Goal: Information Seeking & Learning: Learn about a topic

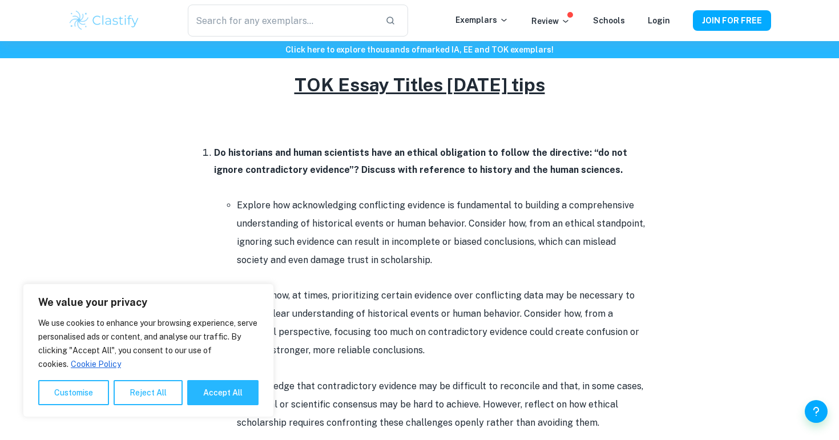
scroll to position [958, 0]
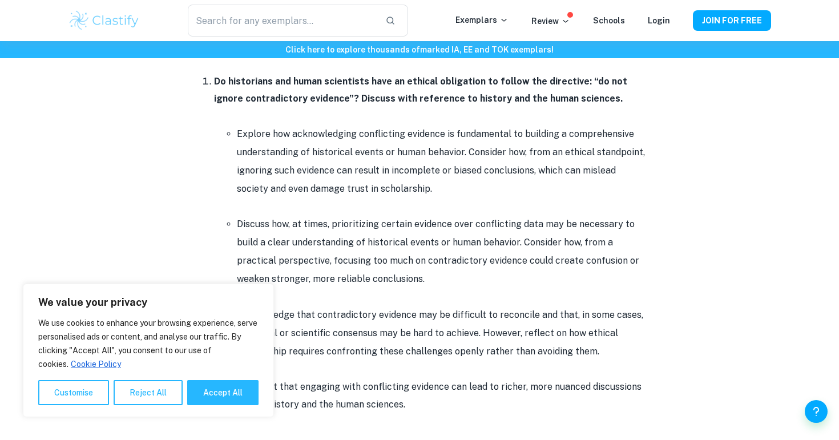
click at [267, 294] on div "We value your privacy We use cookies to enhance your browsing experience, serve…" at bounding box center [148, 351] width 251 height 134
click at [194, 387] on button "Accept All" at bounding box center [222, 392] width 71 height 25
checkbox input "true"
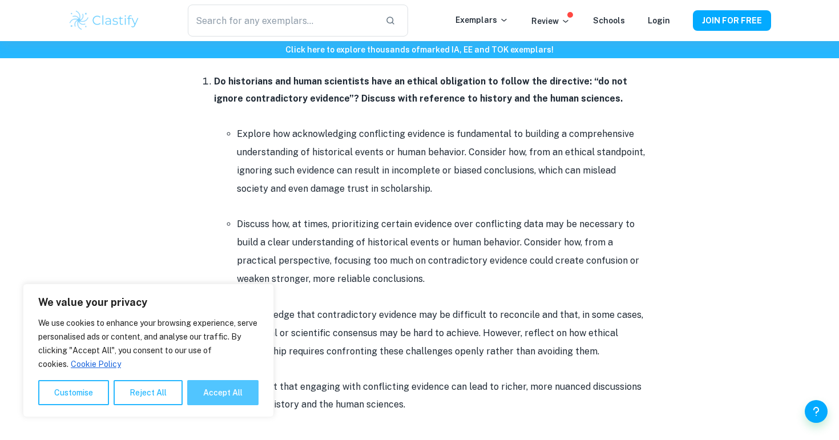
checkbox input "true"
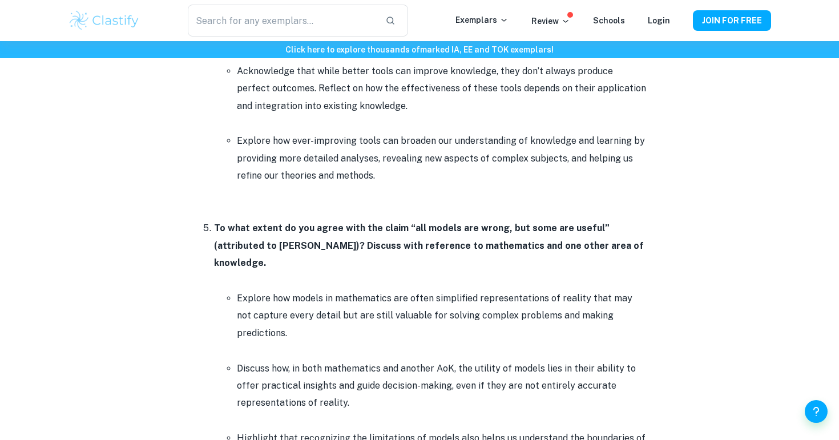
scroll to position [2118, 0]
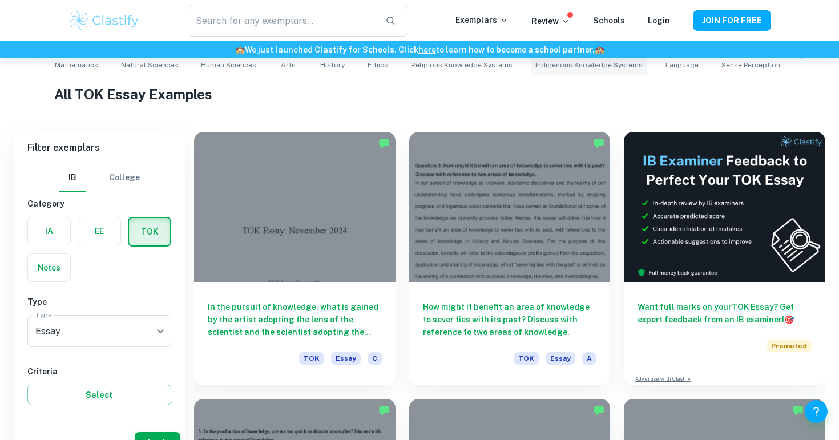
scroll to position [276, 0]
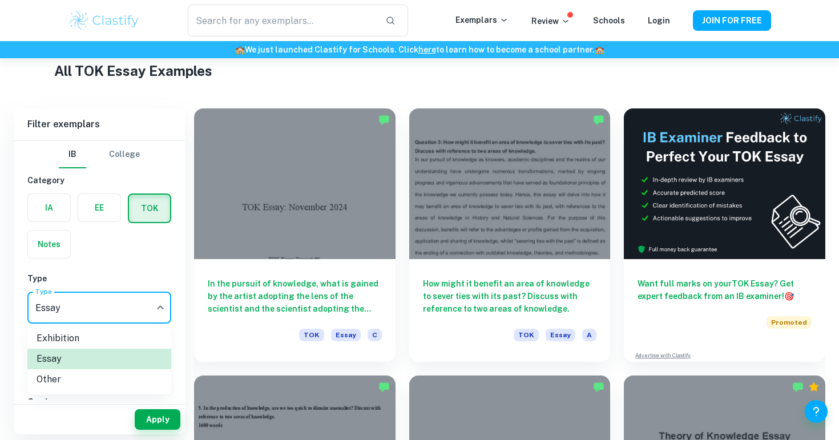
click at [72, 222] on body "We value your privacy We use cookies to enhance your browsing experience, serve…" at bounding box center [419, 2] width 839 height 440
click at [73, 357] on li "Essay" at bounding box center [99, 359] width 144 height 21
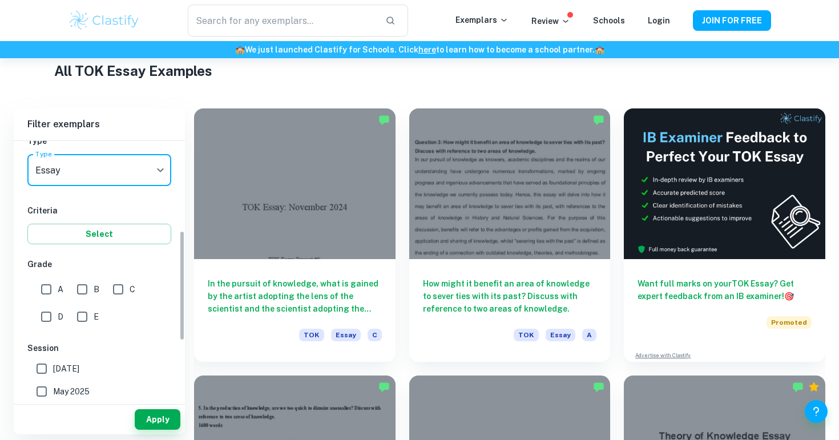
scroll to position [245, 0]
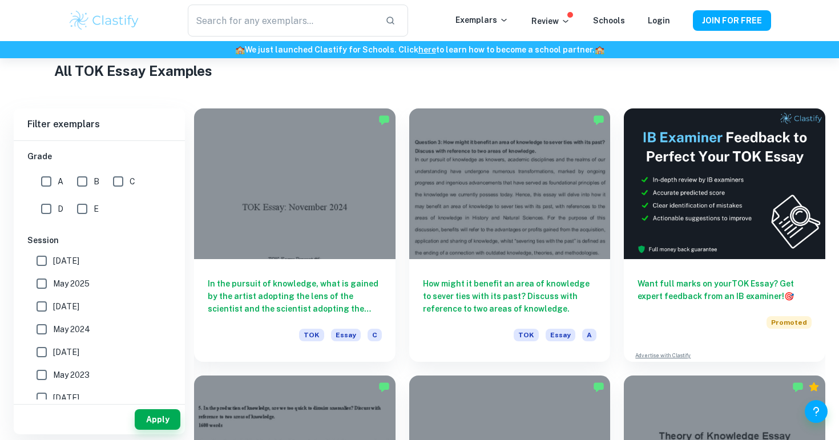
click at [48, 179] on input "A" at bounding box center [46, 181] width 23 height 23
checkbox input "true"
click at [47, 291] on input "May 2025" at bounding box center [41, 283] width 23 height 23
checkbox input "true"
click at [42, 269] on input "May 2026" at bounding box center [41, 260] width 23 height 23
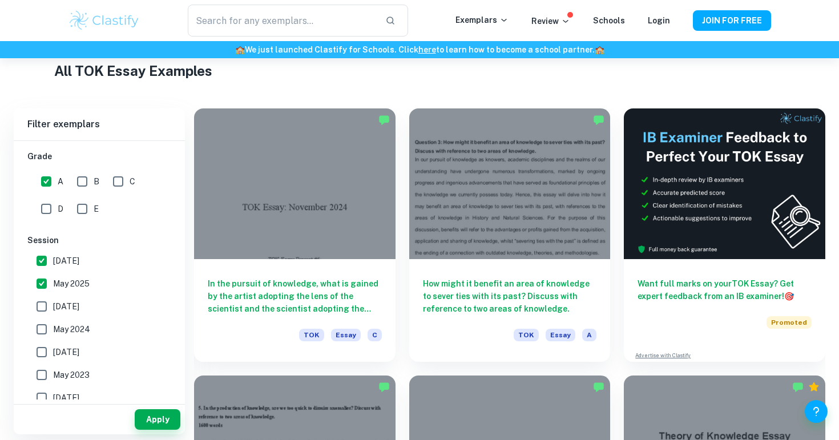
click at [42, 269] on input "May 2026" at bounding box center [41, 260] width 23 height 23
checkbox input "false"
click at [140, 422] on button "Apply" at bounding box center [158, 419] width 46 height 21
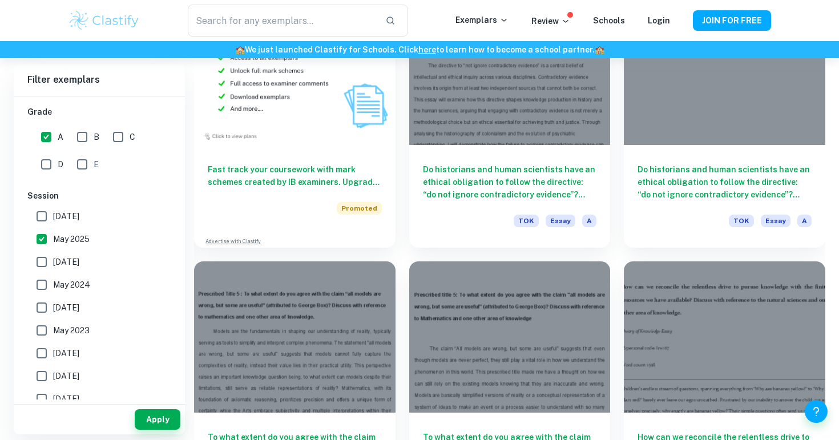
scroll to position [903, 0]
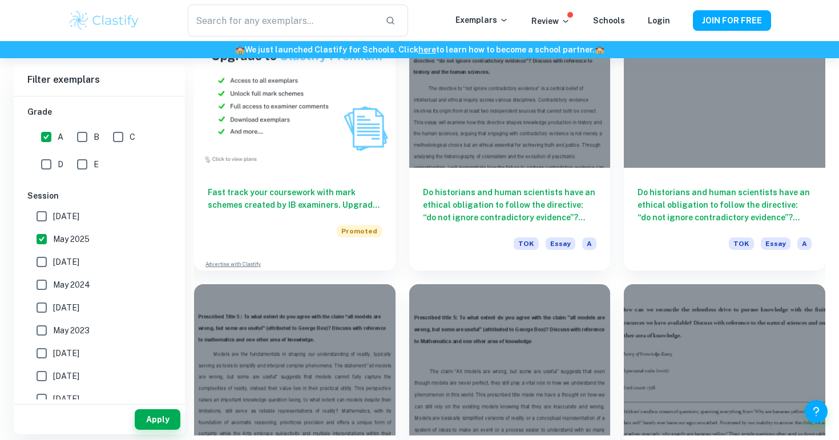
click at [426, 47] on link "here" at bounding box center [427, 49] width 18 height 9
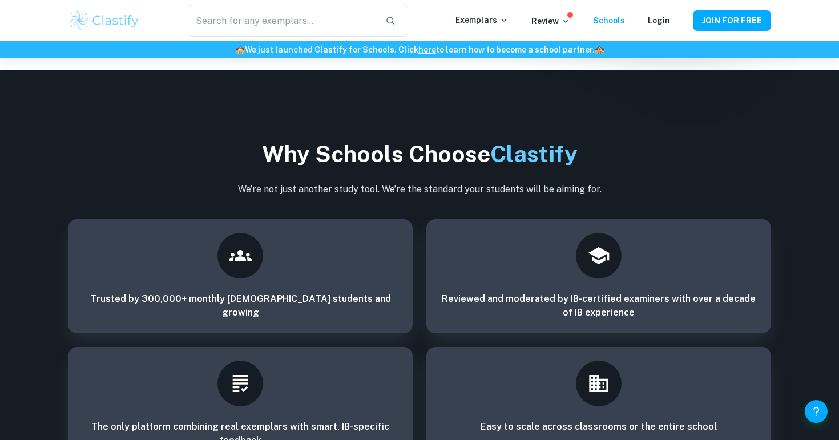
scroll to position [1832, 0]
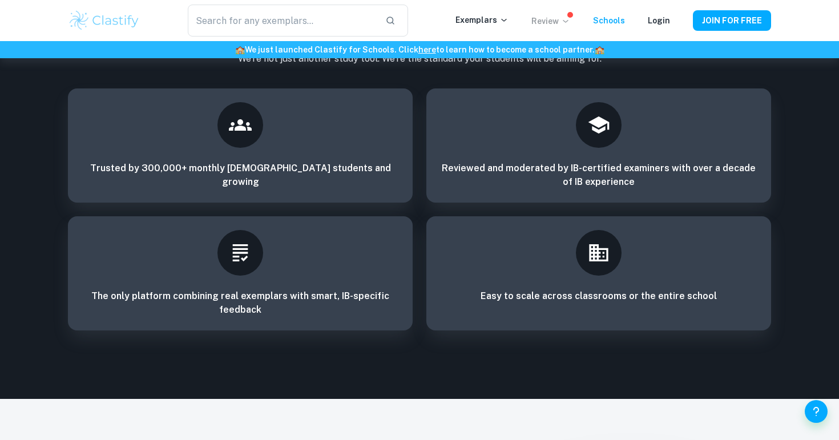
click at [546, 23] on p "Review" at bounding box center [550, 21] width 39 height 13
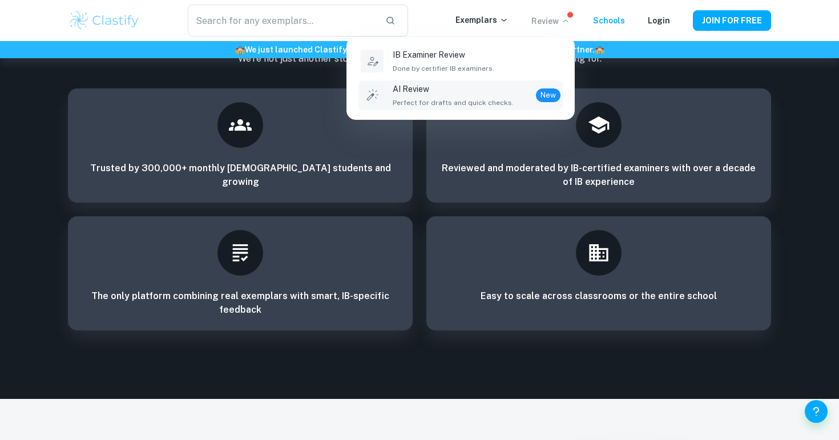
click at [485, 96] on div "AI Review Perfect for drafts and quick checks." at bounding box center [453, 95] width 121 height 25
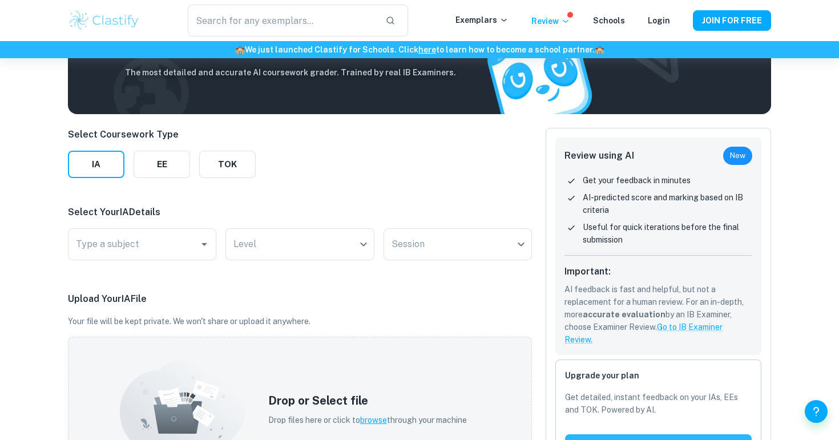
scroll to position [85, 0]
click at [157, 172] on button "EE" at bounding box center [162, 164] width 57 height 27
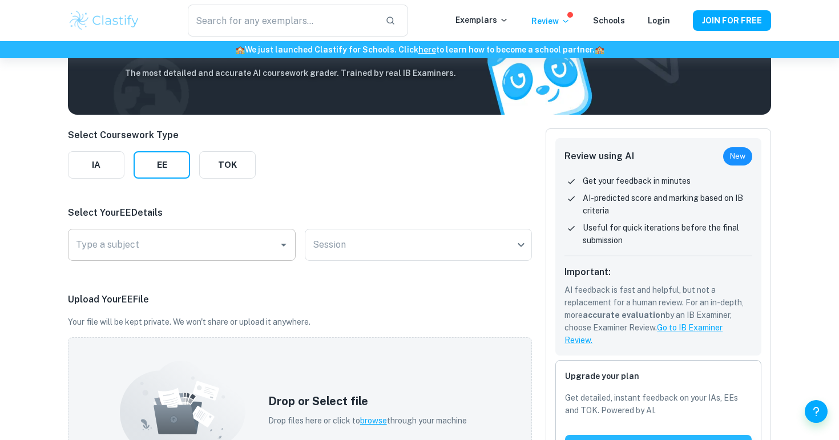
click at [157, 240] on input "Type a subject" at bounding box center [173, 245] width 200 height 22
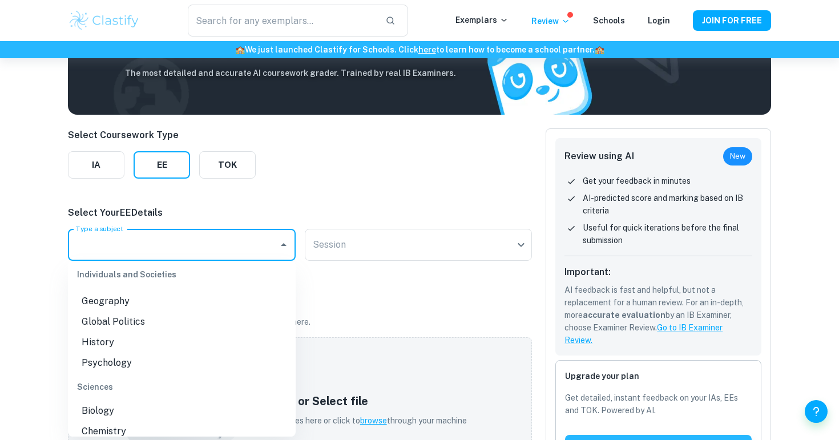
scroll to position [128, 0]
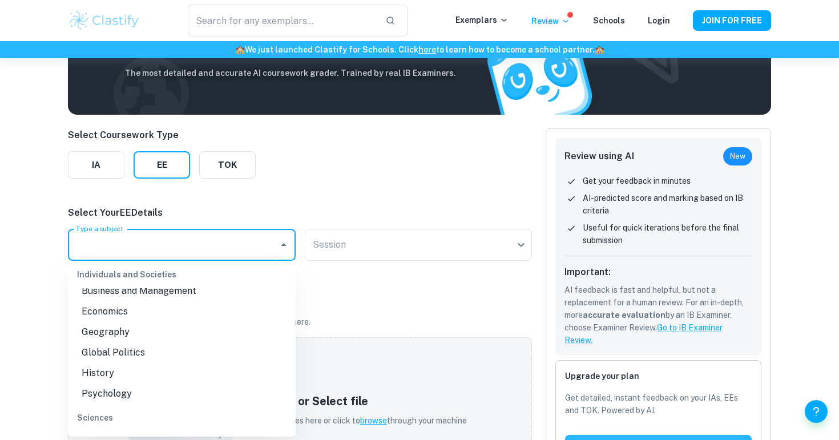
click at [120, 303] on li "Economics" at bounding box center [182, 311] width 228 height 21
type input "Economics"
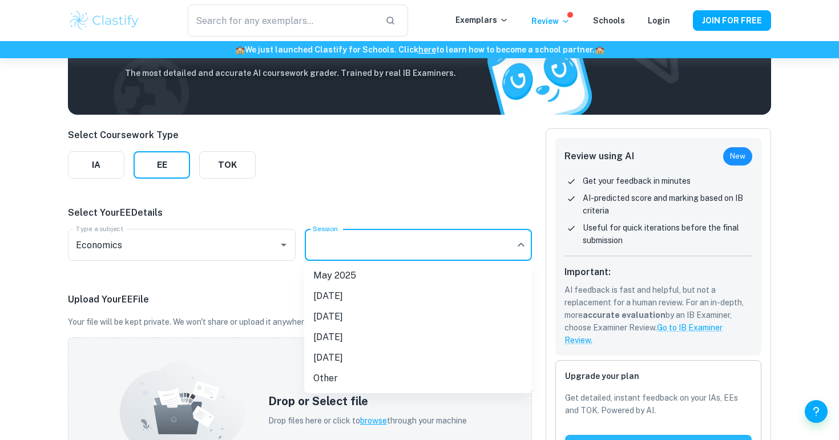
click at [349, 248] on body "We value your privacy We use cookies to enhance your browsing experience, serve…" at bounding box center [419, 193] width 839 height 440
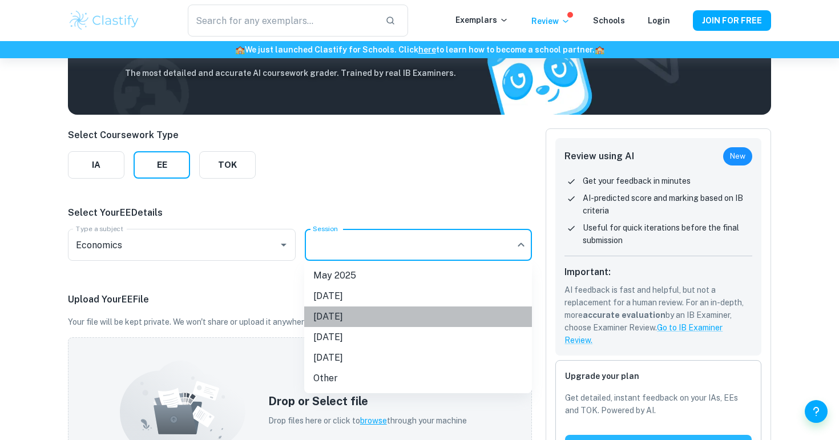
click at [351, 310] on li "May 2026" at bounding box center [418, 317] width 228 height 21
type input "M26"
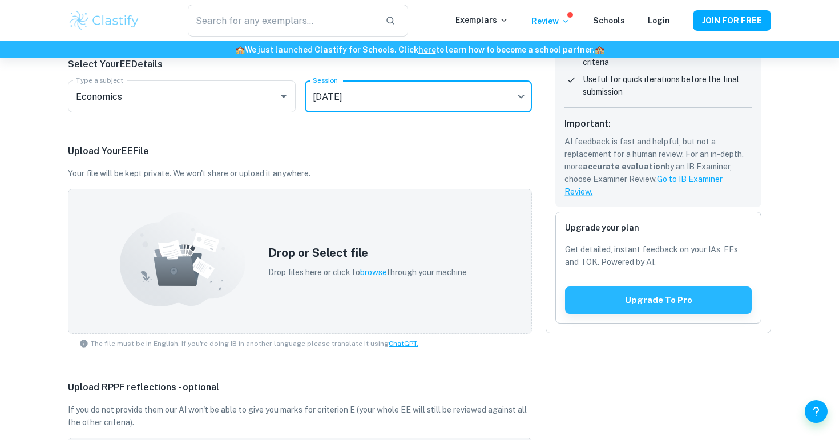
scroll to position [250, 0]
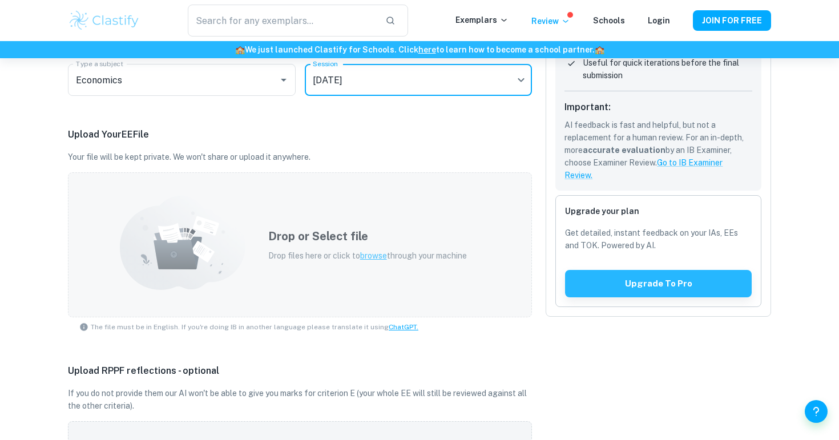
click at [384, 256] on span "browse" at bounding box center [373, 255] width 27 height 9
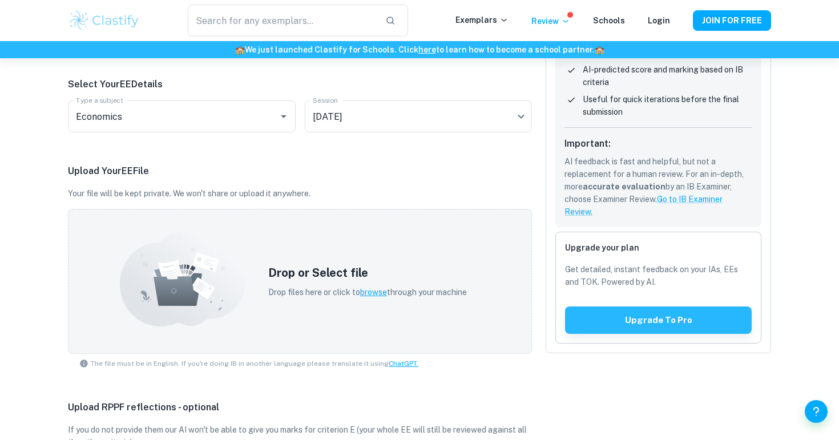
scroll to position [212, 0]
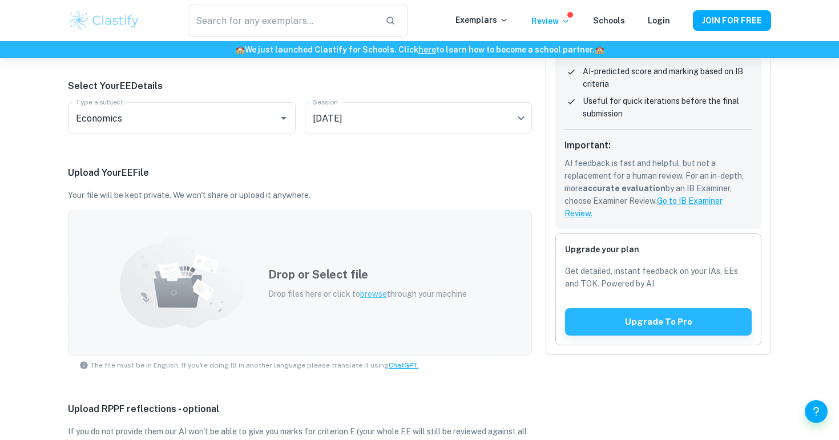
click at [291, 265] on div "Drop or Select file Drop files here or click to browse through your machine" at bounding box center [368, 283] width 226 height 62
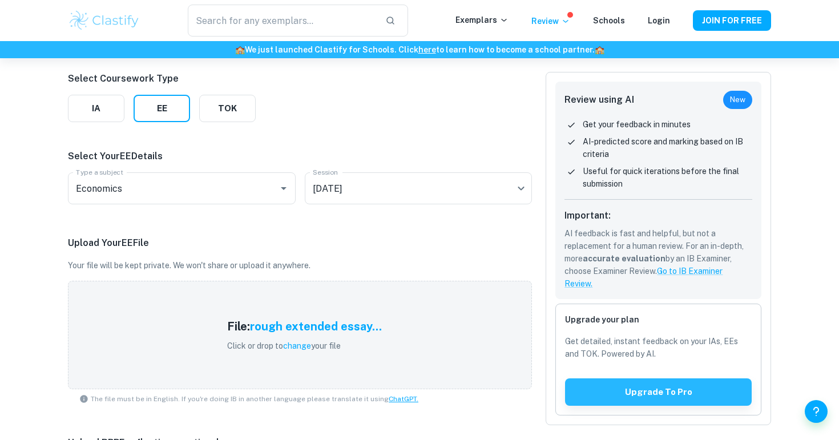
scroll to position [142, 0]
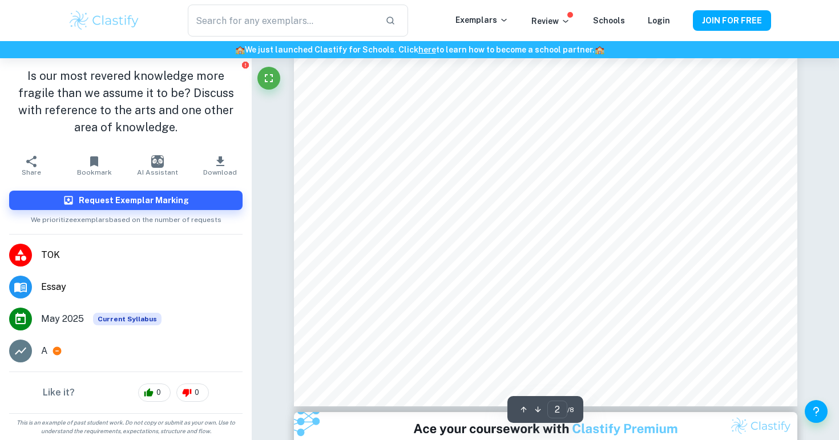
scroll to position [1216, 0]
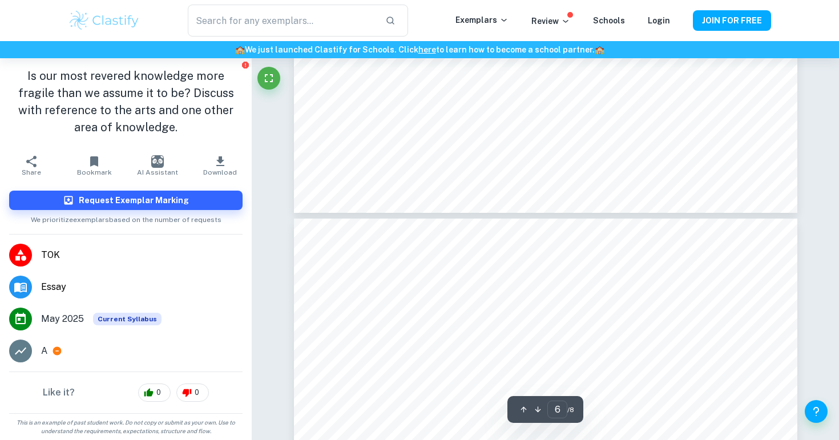
type input "7"
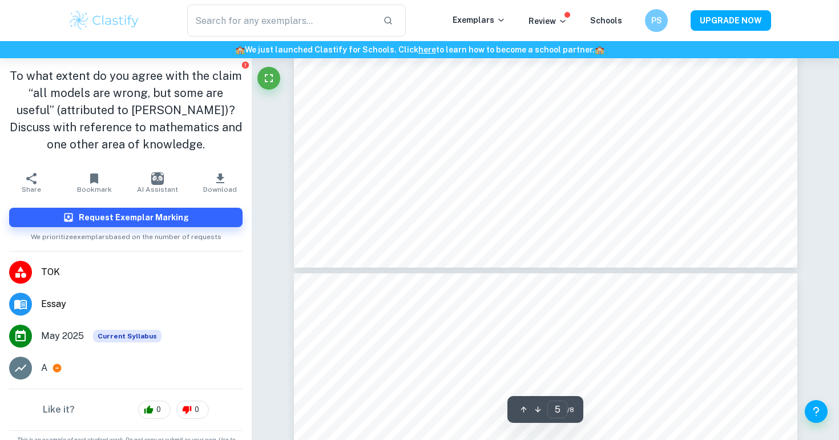
scroll to position [3246, 0]
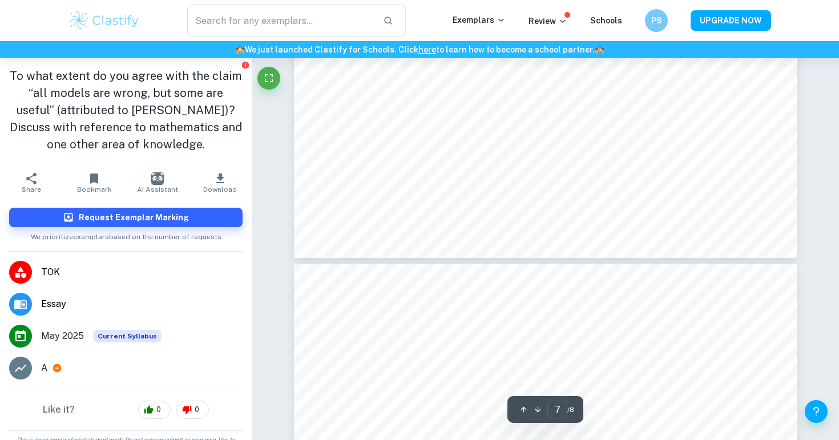
type input "8"
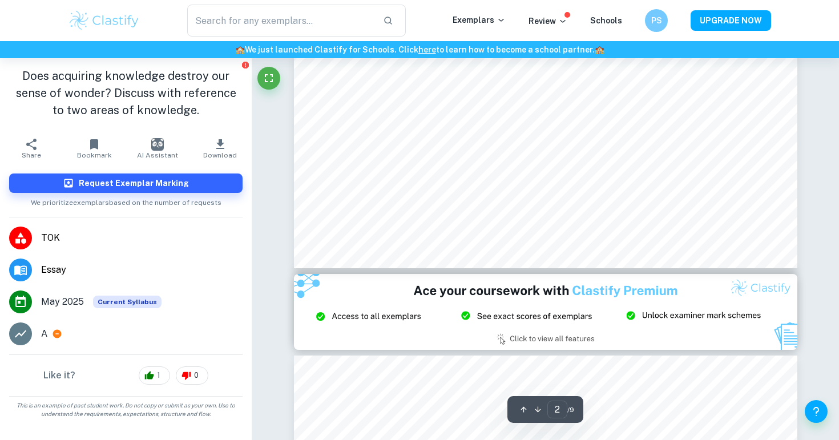
scroll to position [1074, 0]
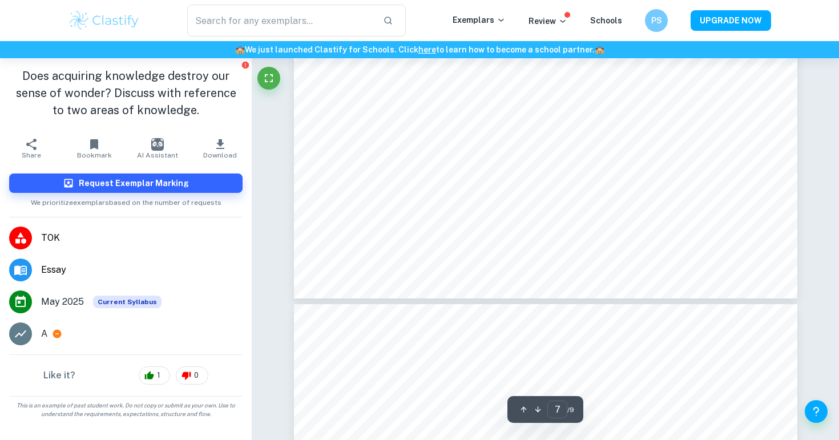
type input "8"
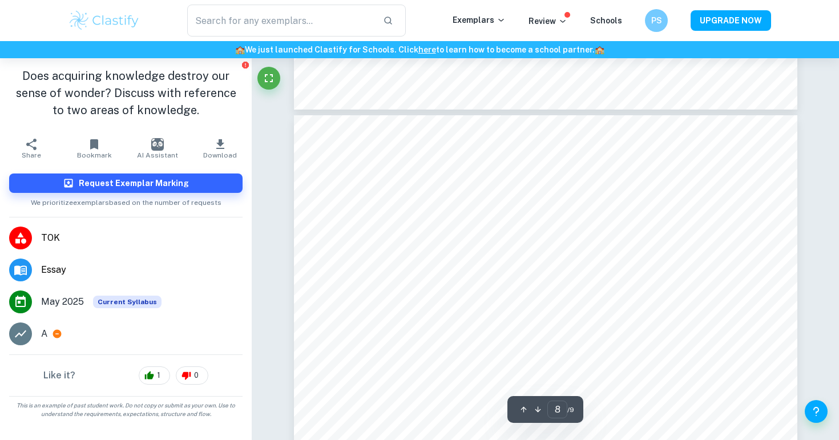
scroll to position [4742, 0]
